Goal: Find specific page/section: Find specific page/section

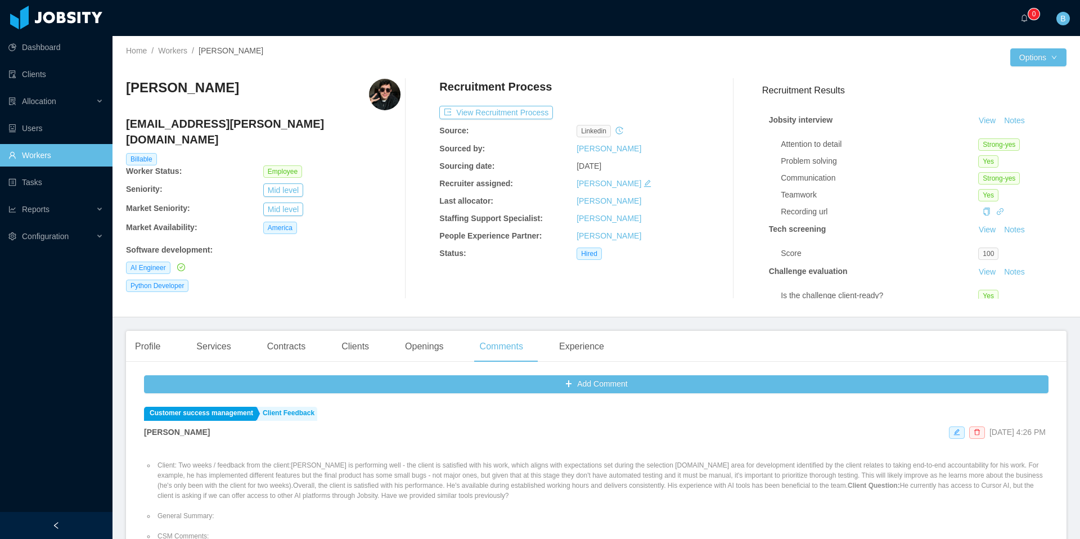
click at [60, 152] on link "Workers" at bounding box center [55, 155] width 95 height 23
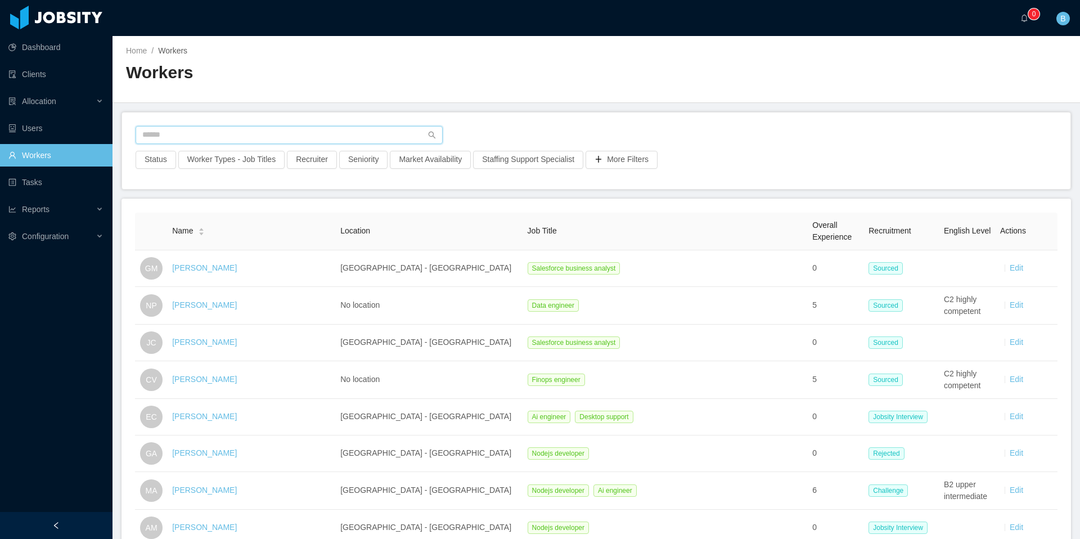
click at [296, 129] on input "text" at bounding box center [289, 135] width 307 height 18
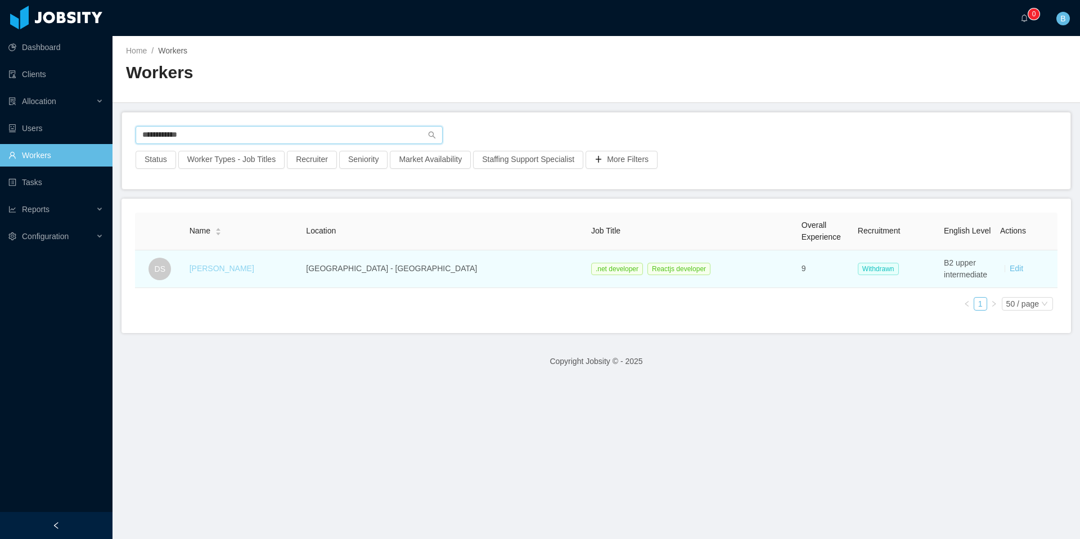
type input "**********"
click at [241, 270] on link "[PERSON_NAME]" at bounding box center [222, 268] width 65 height 9
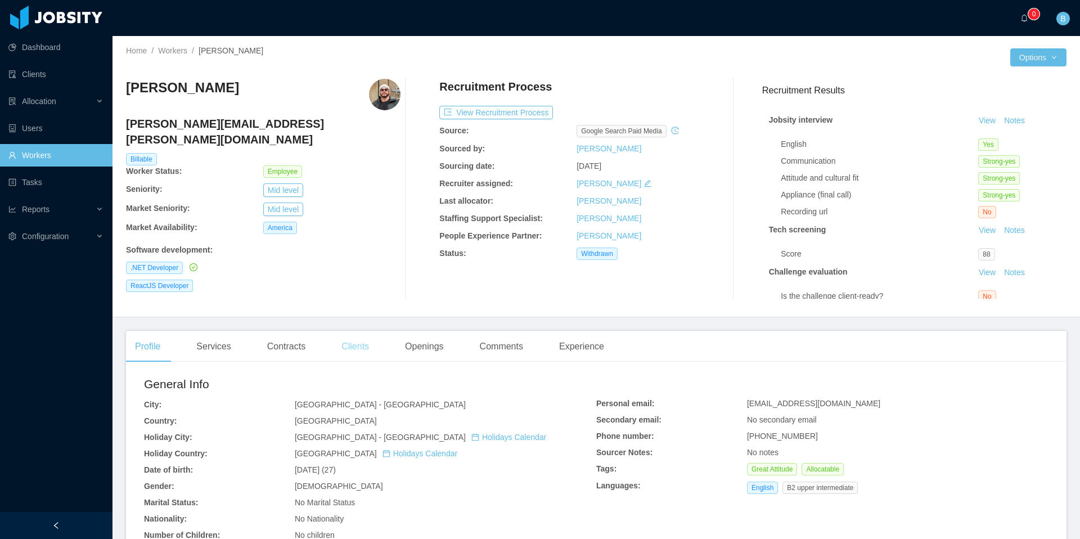
click at [373, 344] on div "Clients" at bounding box center [356, 347] width 46 height 32
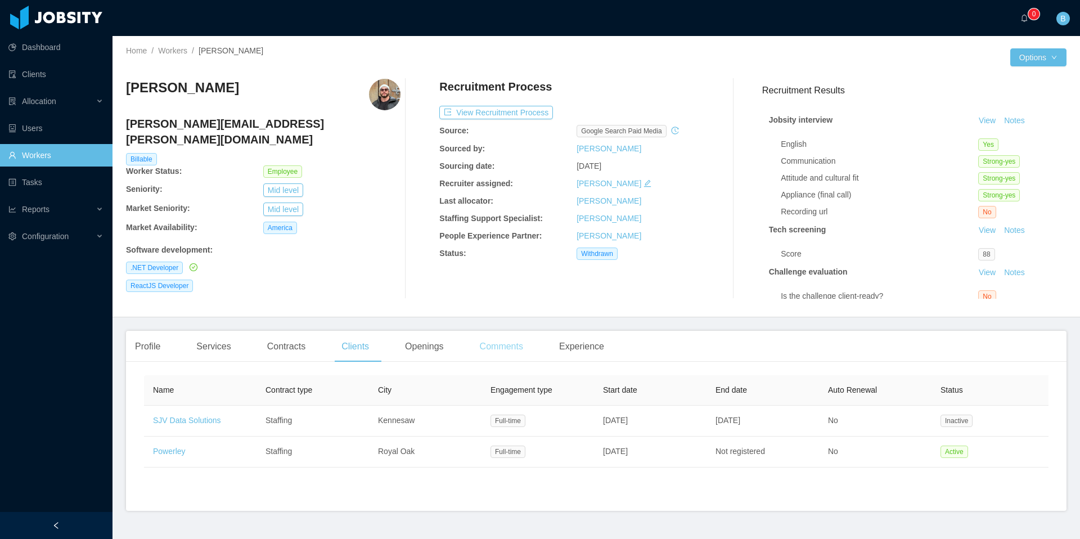
click at [517, 358] on div "Comments" at bounding box center [501, 347] width 61 height 32
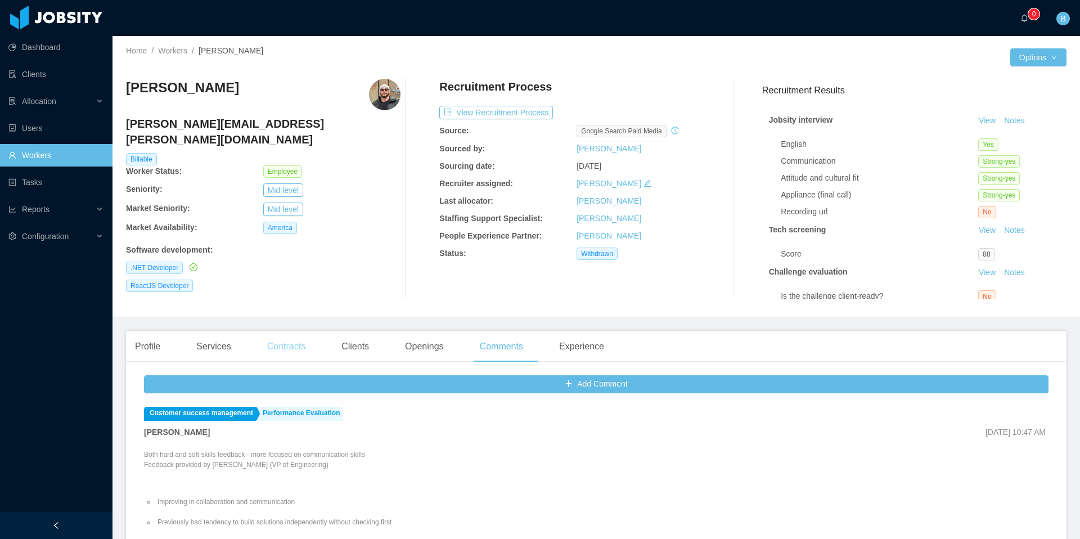
click at [292, 347] on div "Contracts" at bounding box center [286, 347] width 56 height 32
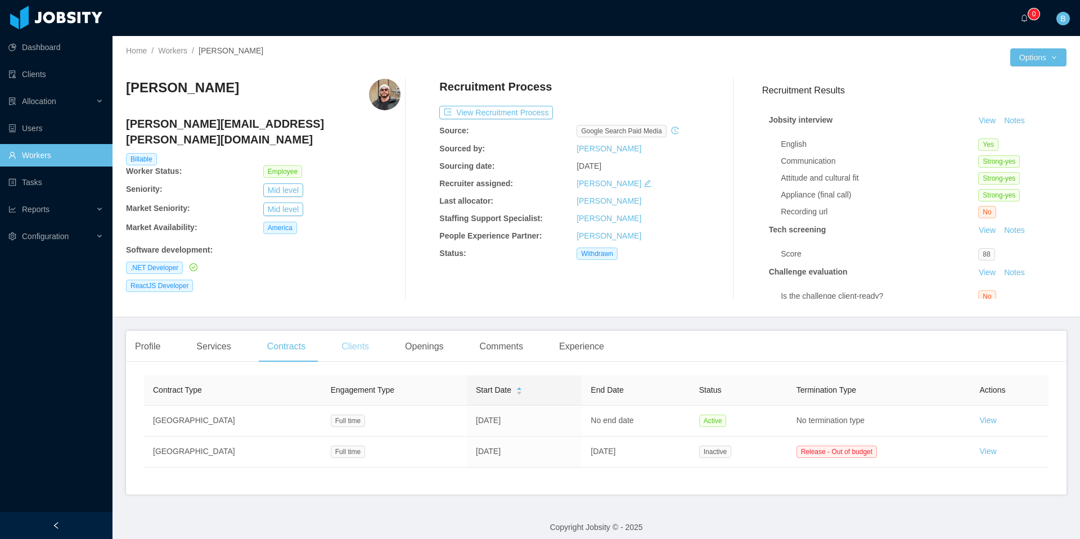
click at [346, 351] on div "Clients" at bounding box center [356, 347] width 46 height 32
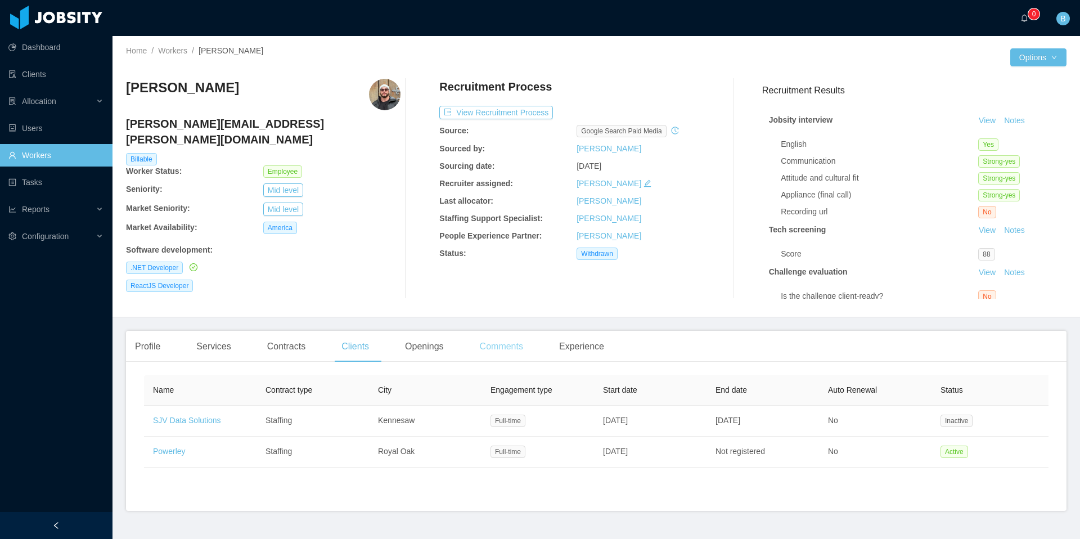
click at [495, 352] on div "Comments" at bounding box center [501, 347] width 61 height 32
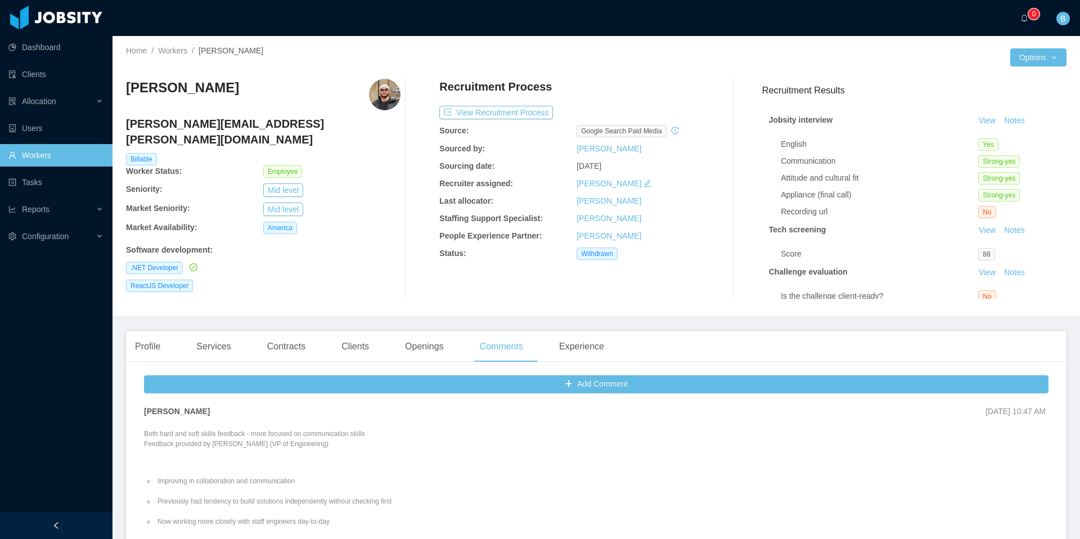
scroll to position [78, 0]
